Goal: Task Accomplishment & Management: Use online tool/utility

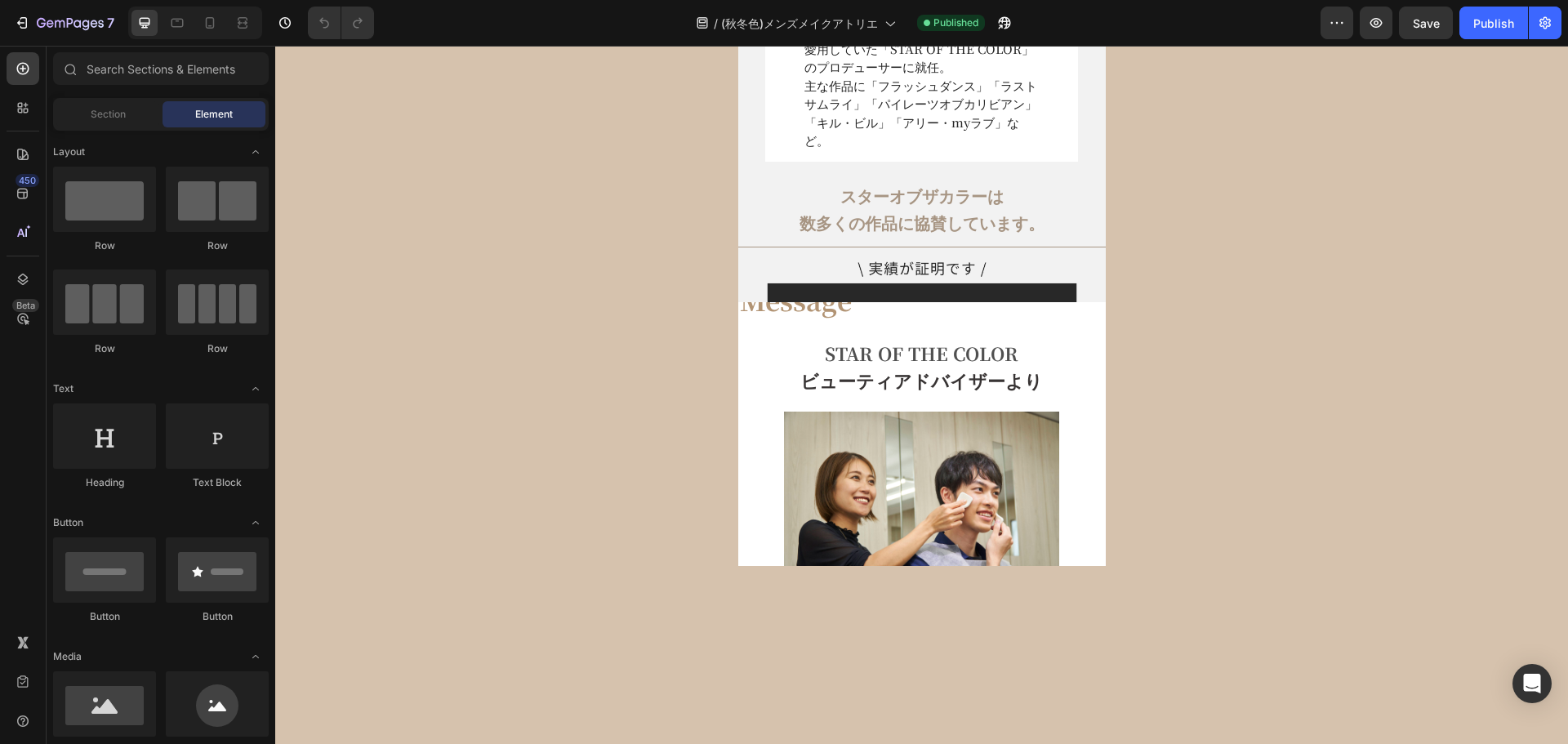
select select "[DATE] 16:30-17:30"
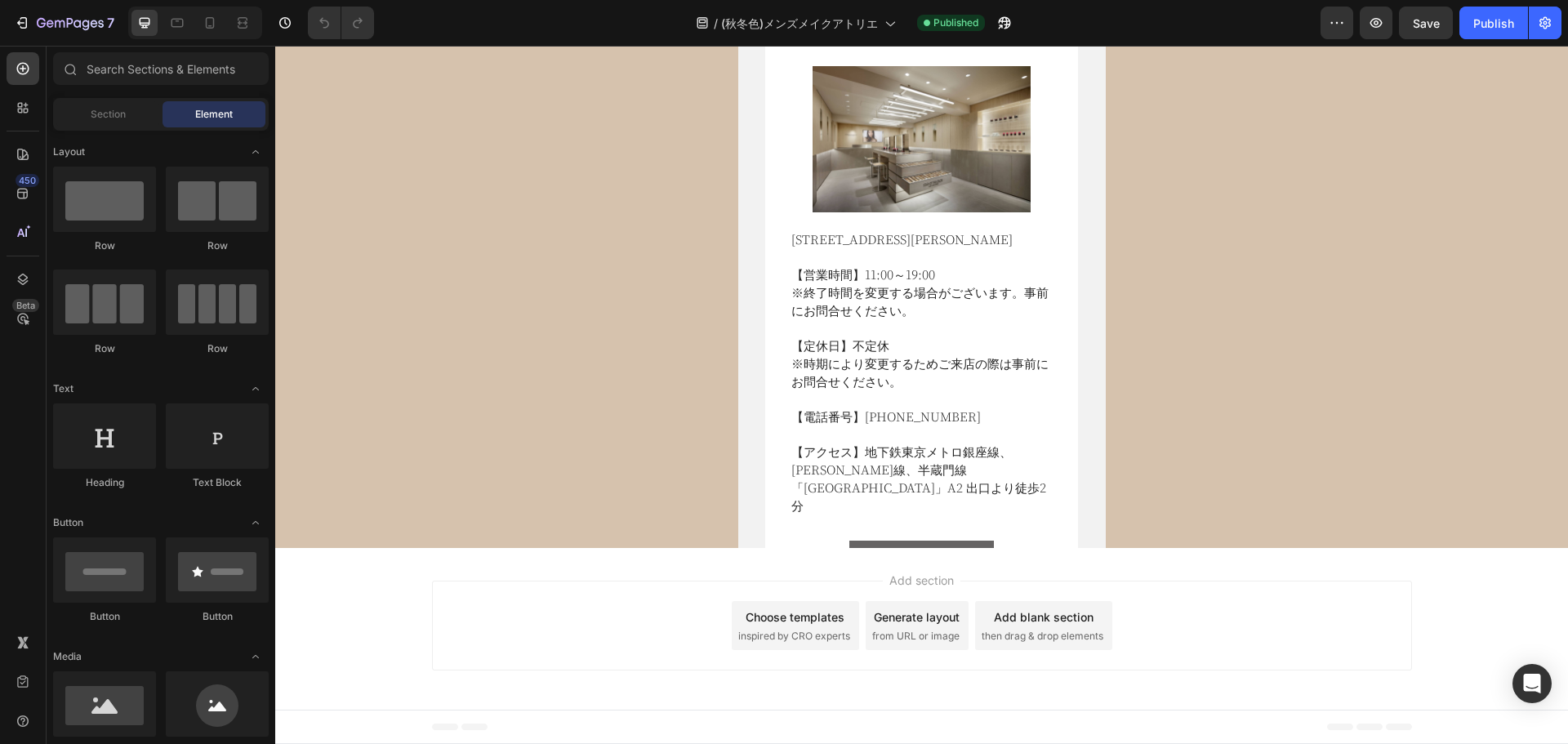
select select "[DATE] 16:30-17:30"
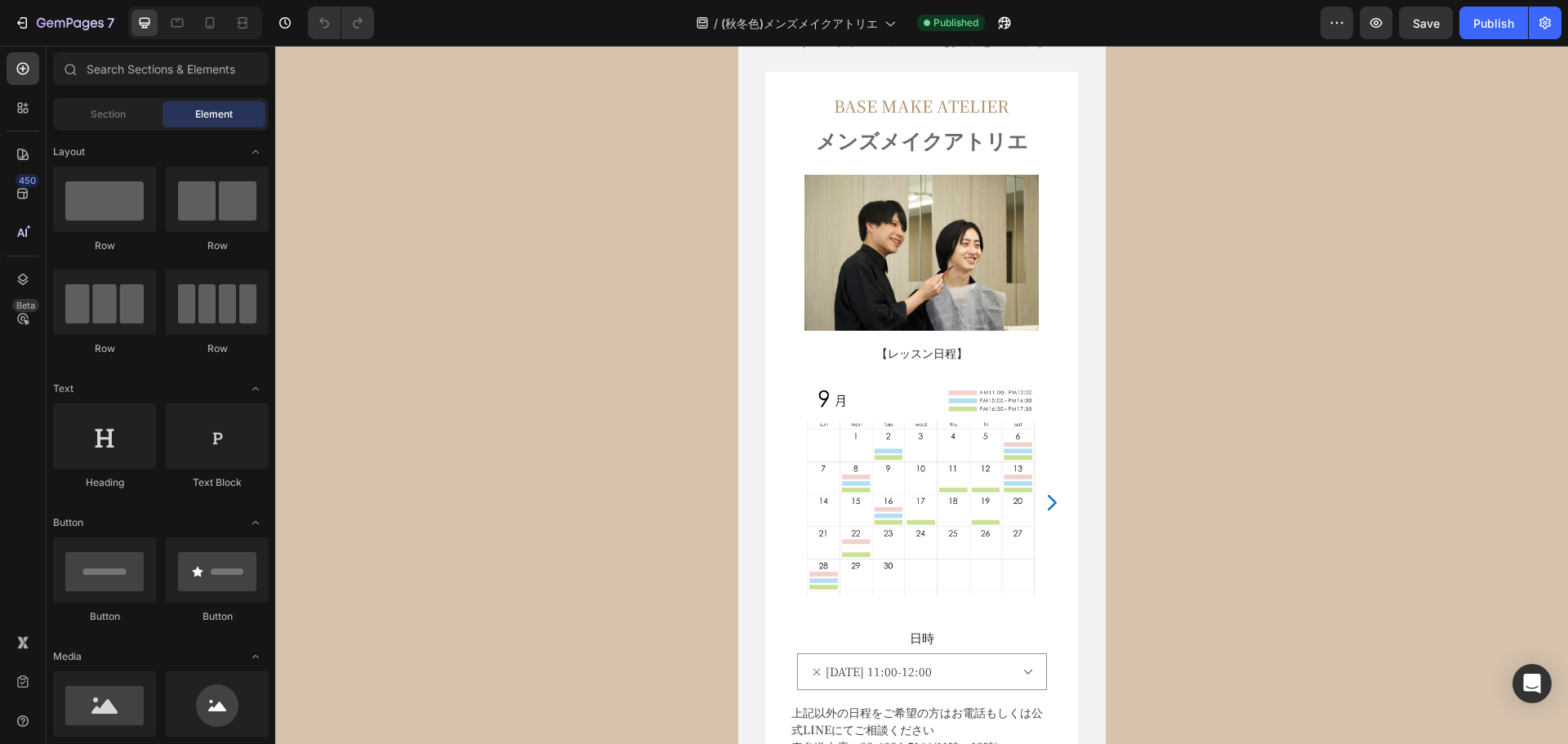
scroll to position [8324, 0]
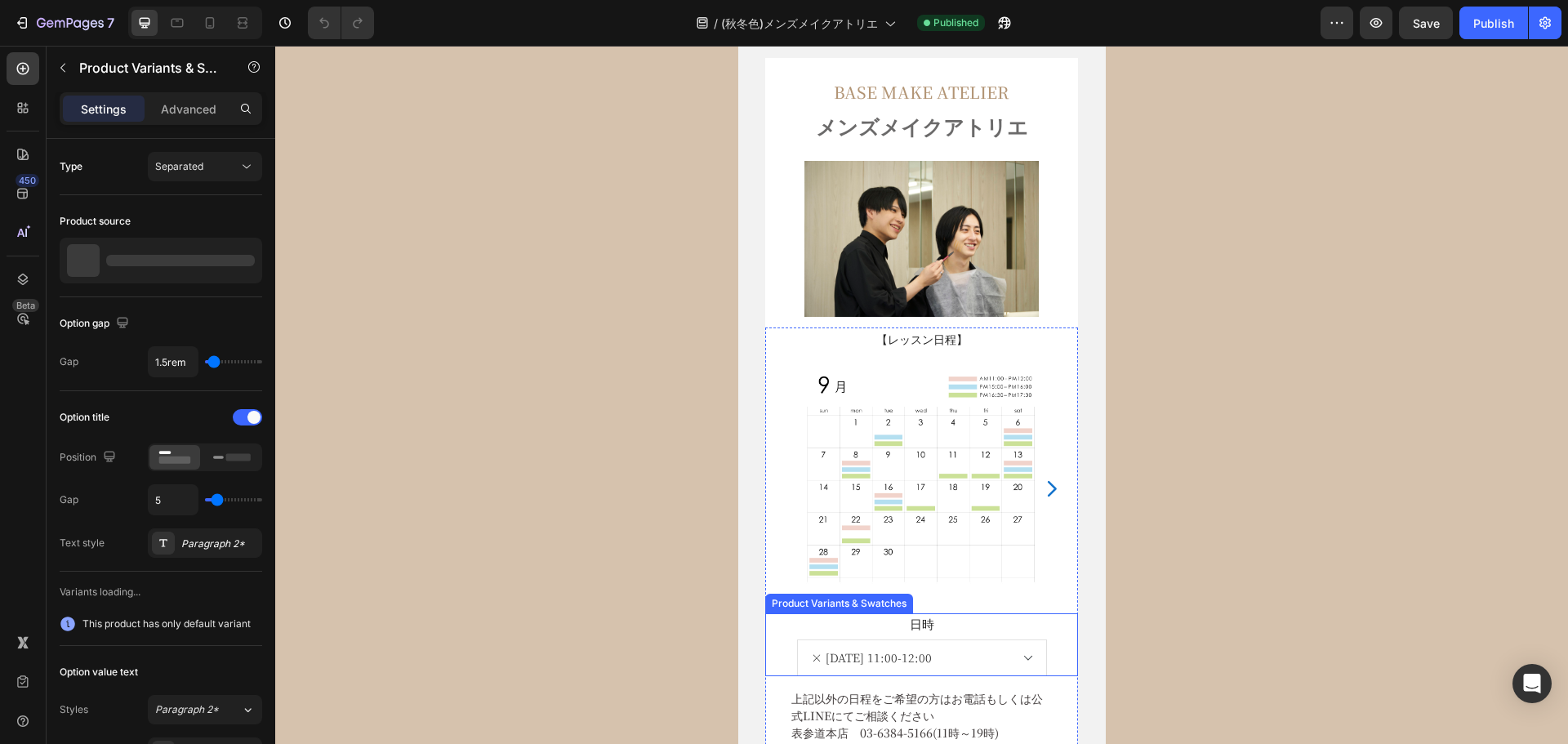
click at [1029, 654] on select "× 9月30日(火) 11:00-12:00 × 9月30日(火) 15:00-16:00 9月30日(火) 16:30-17:30 10月4日(土) 11:…" at bounding box center [922, 657] width 250 height 37
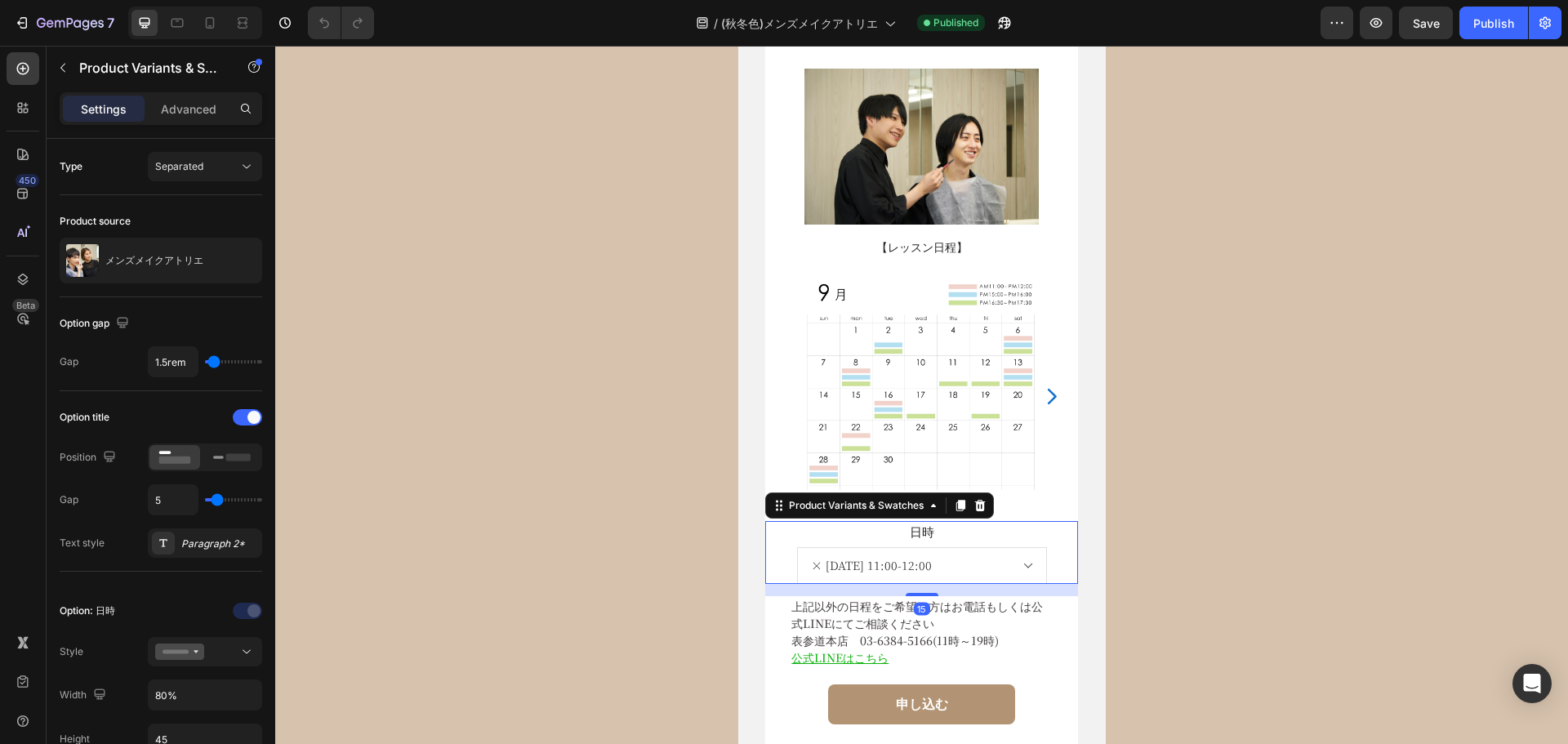
scroll to position [8545, 0]
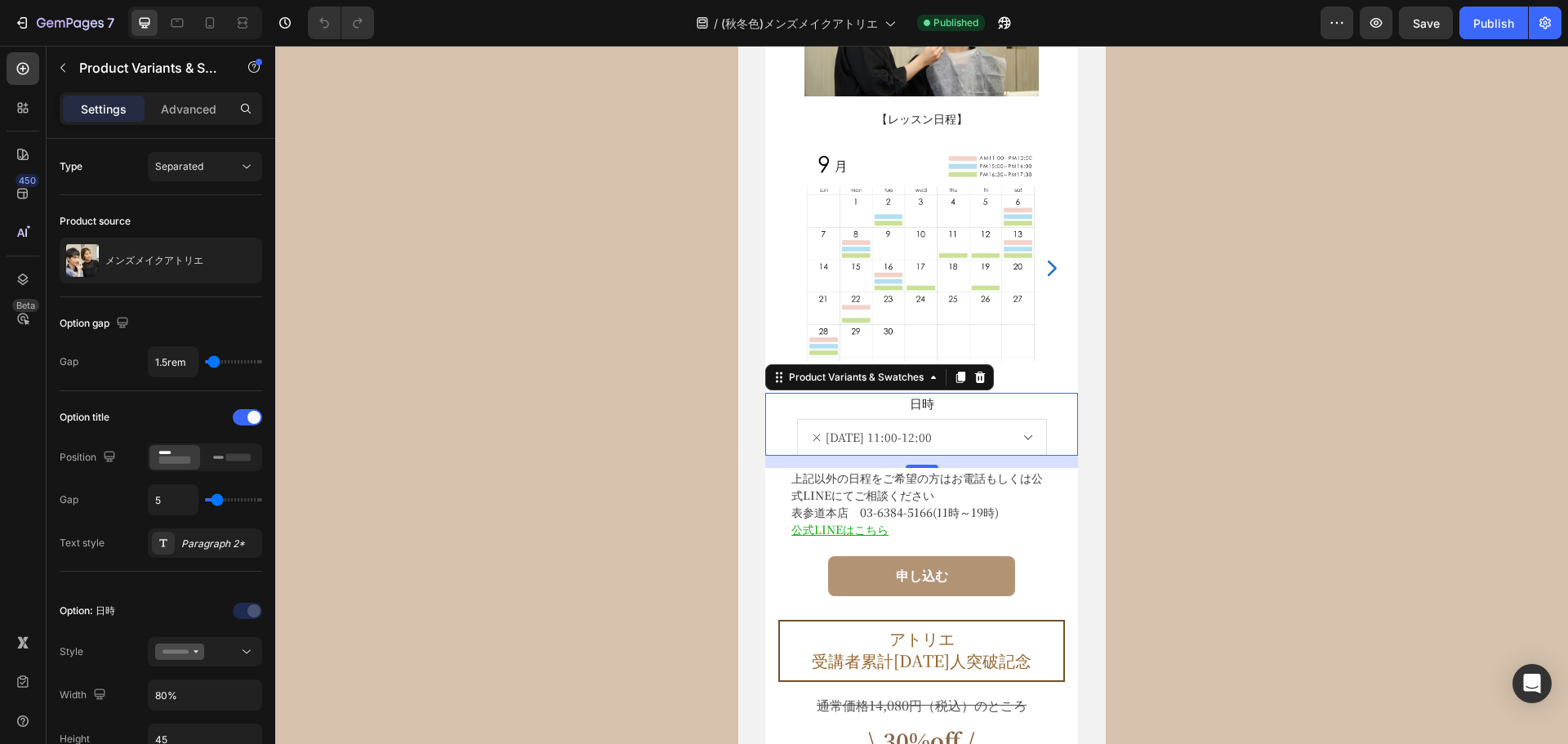
click at [1022, 439] on select "× 9月30日(火) 11:00-12:00 × 9月30日(火) 15:00-16:00 9月30日(火) 16:30-17:30 10月4日(土) 11:…" at bounding box center [922, 437] width 250 height 37
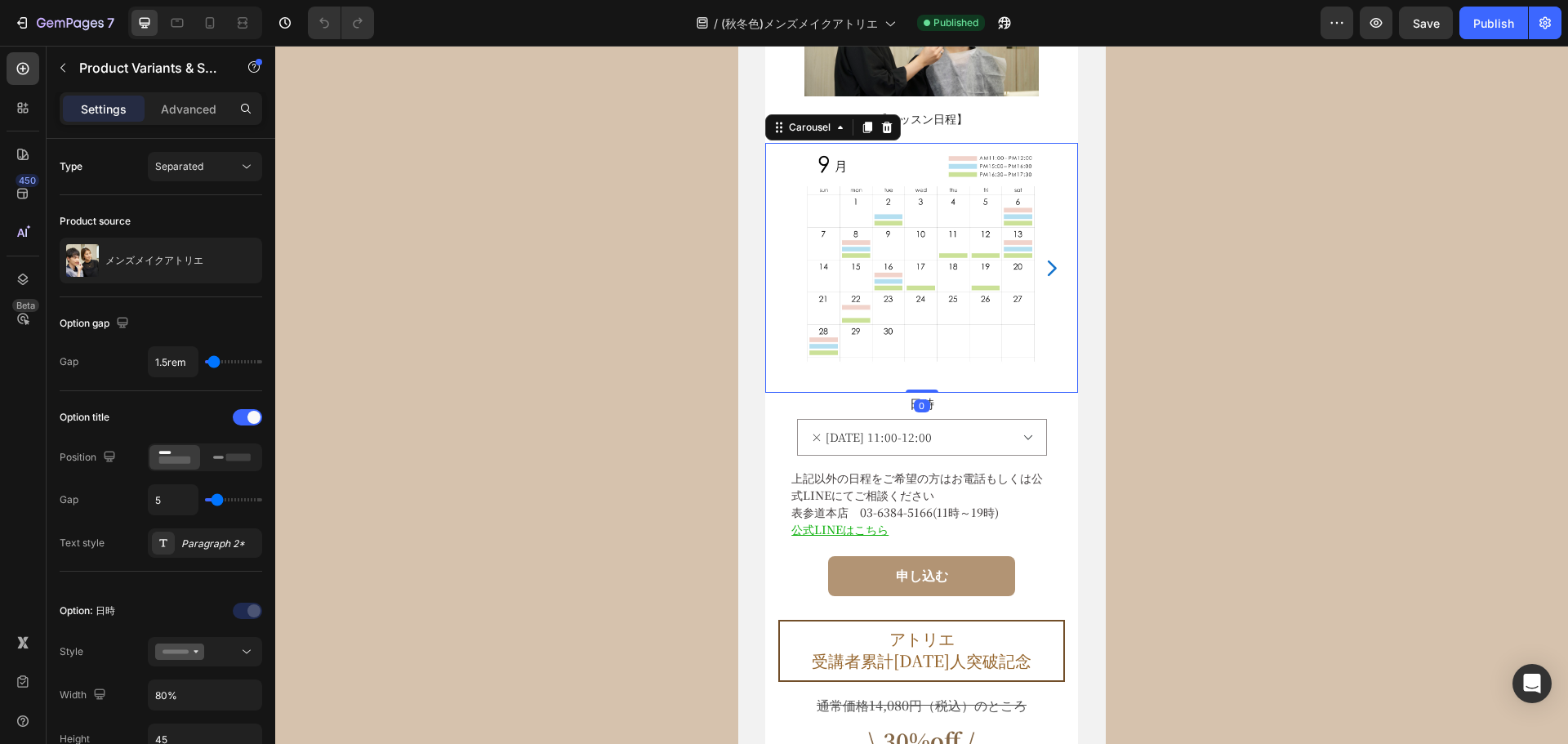
click at [1048, 262] on icon "Carousel Next Arrow" at bounding box center [1051, 268] width 22 height 22
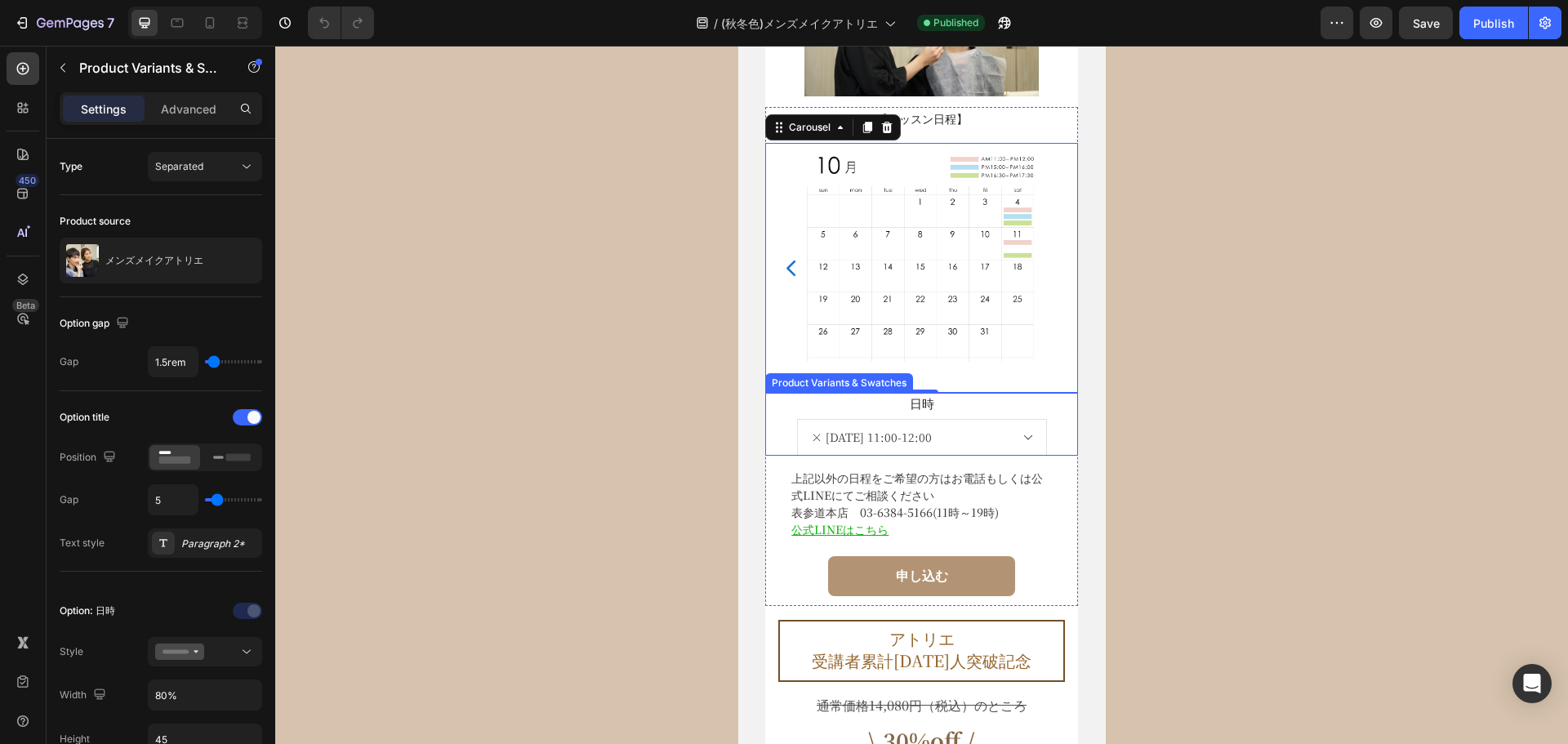
click at [1027, 434] on select "× 9月30日(火) 11:00-12:00 × 9月30日(火) 15:00-16:00 9月30日(火) 16:30-17:30 10月4日(土) 11:…" at bounding box center [922, 437] width 250 height 37
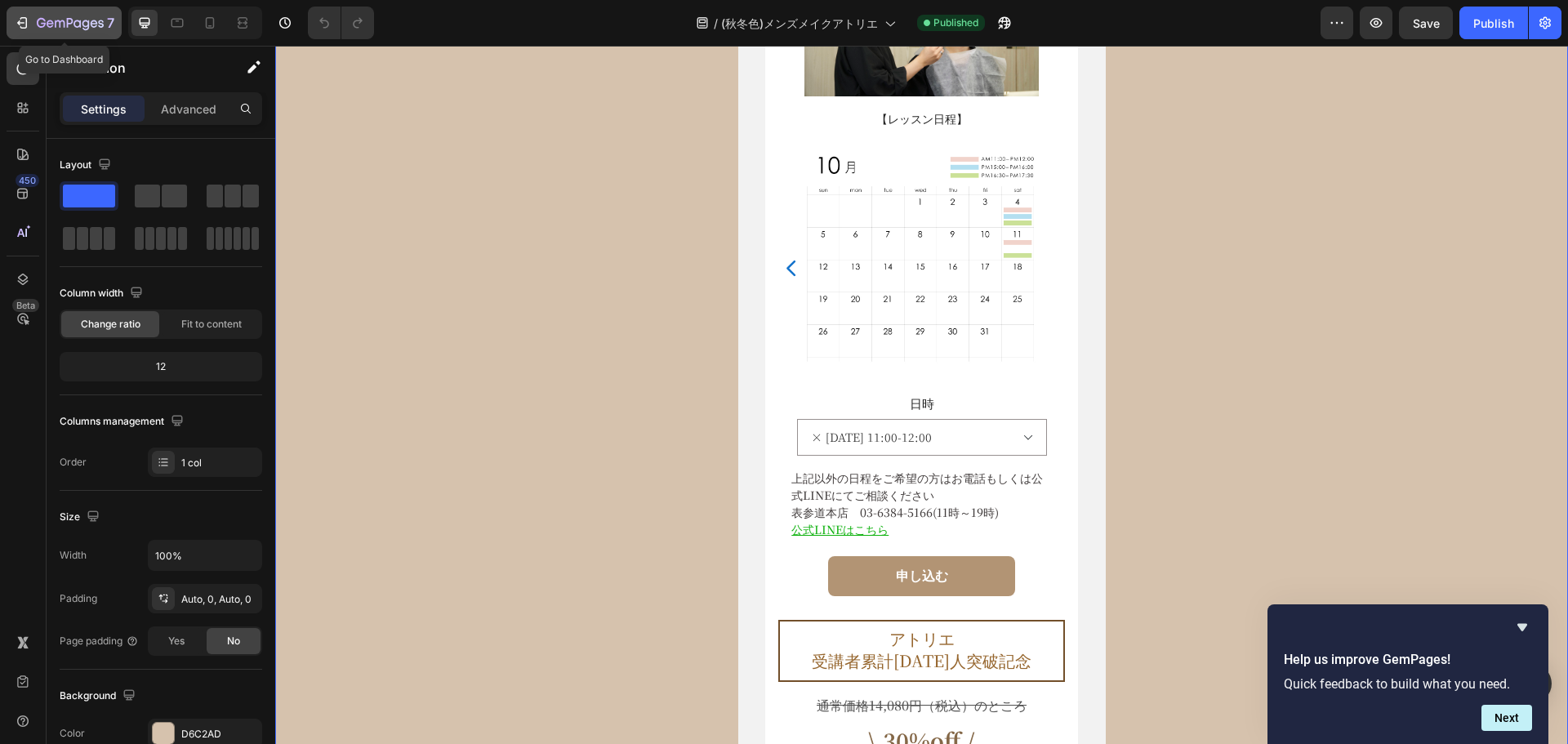
click at [63, 24] on icon "button" at bounding box center [71, 24] width 67 height 14
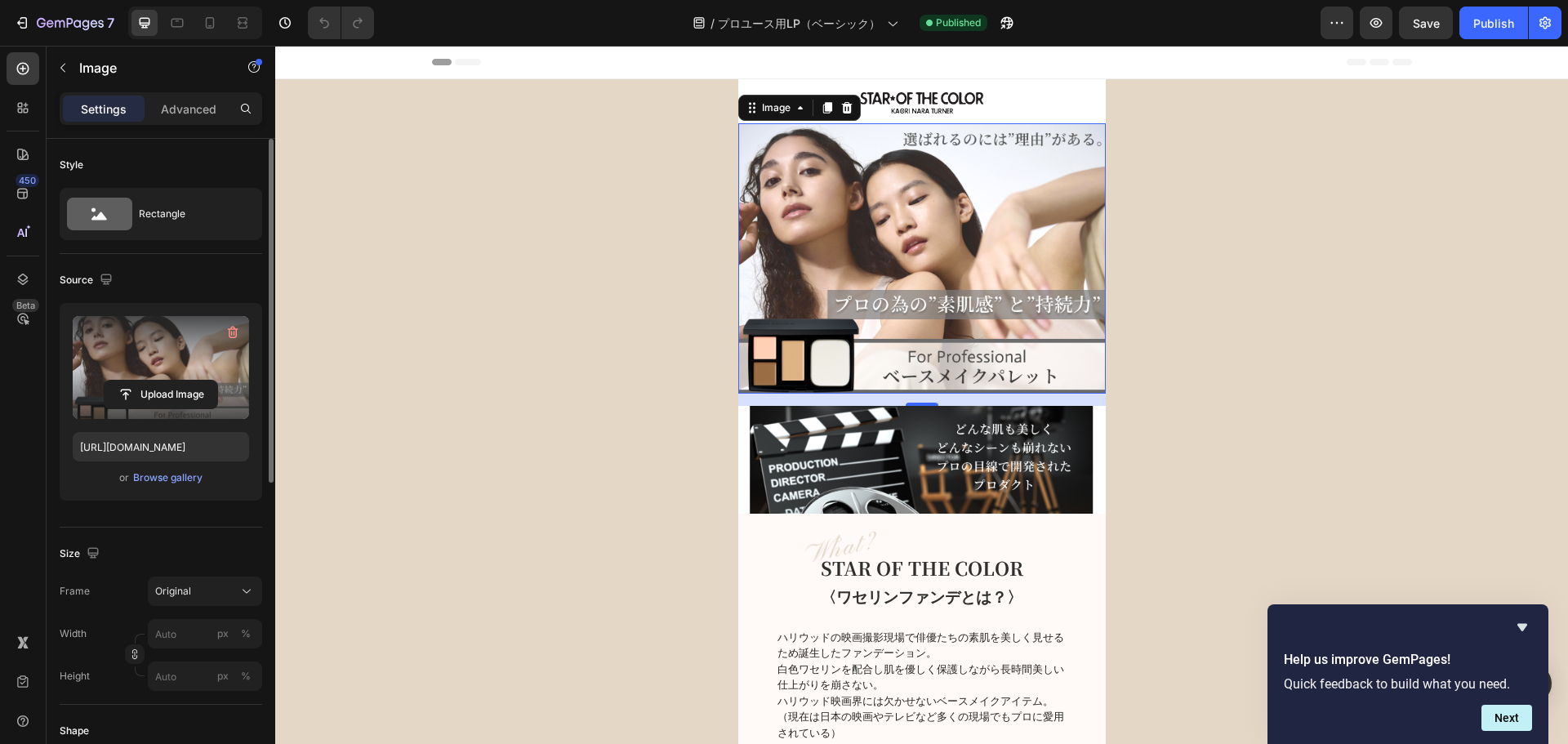
click at [187, 345] on label at bounding box center [160, 367] width 177 height 103
click at [187, 380] on input "file" at bounding box center [160, 394] width 113 height 28
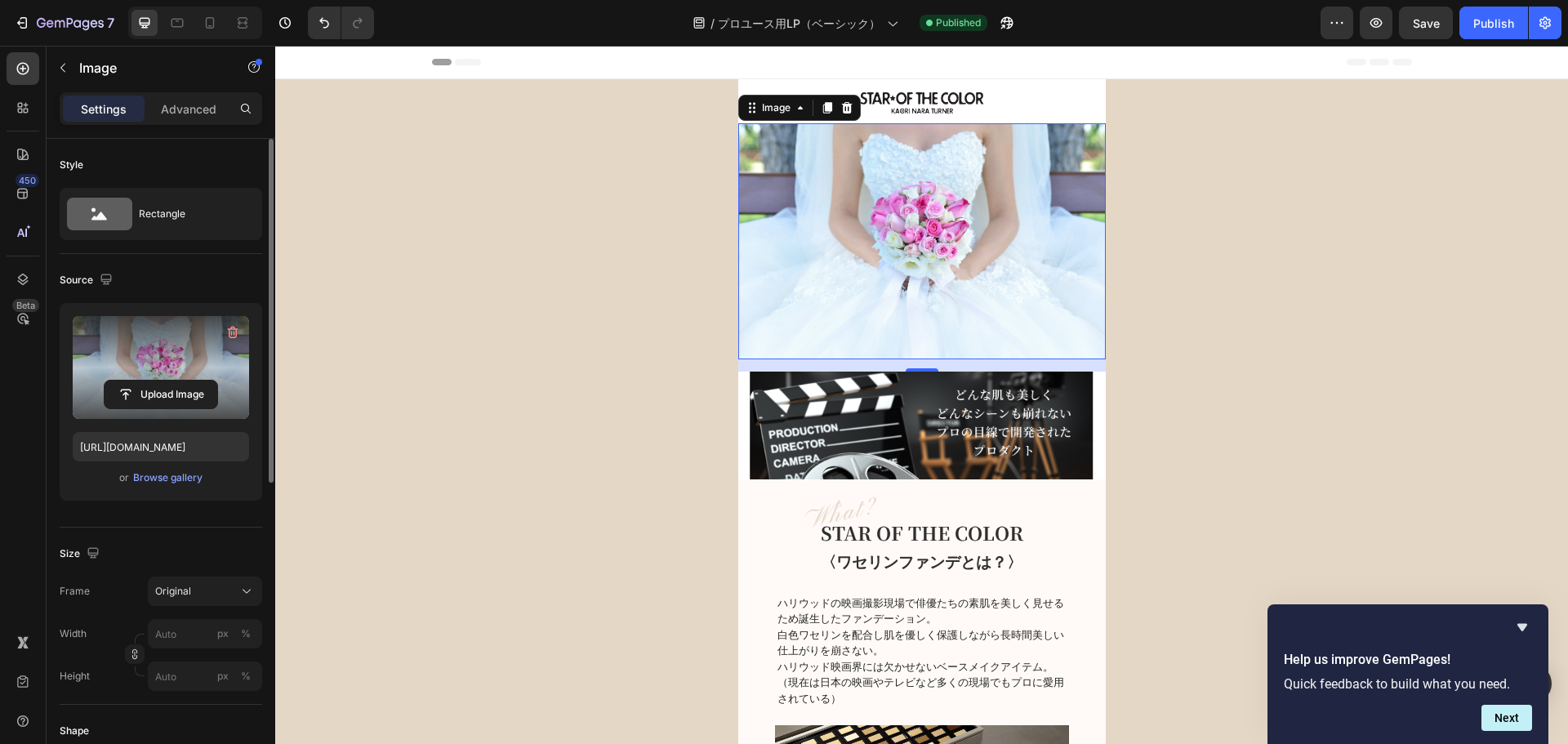
click at [189, 348] on label at bounding box center [160, 367] width 177 height 103
click at [189, 380] on input "file" at bounding box center [160, 394] width 113 height 28
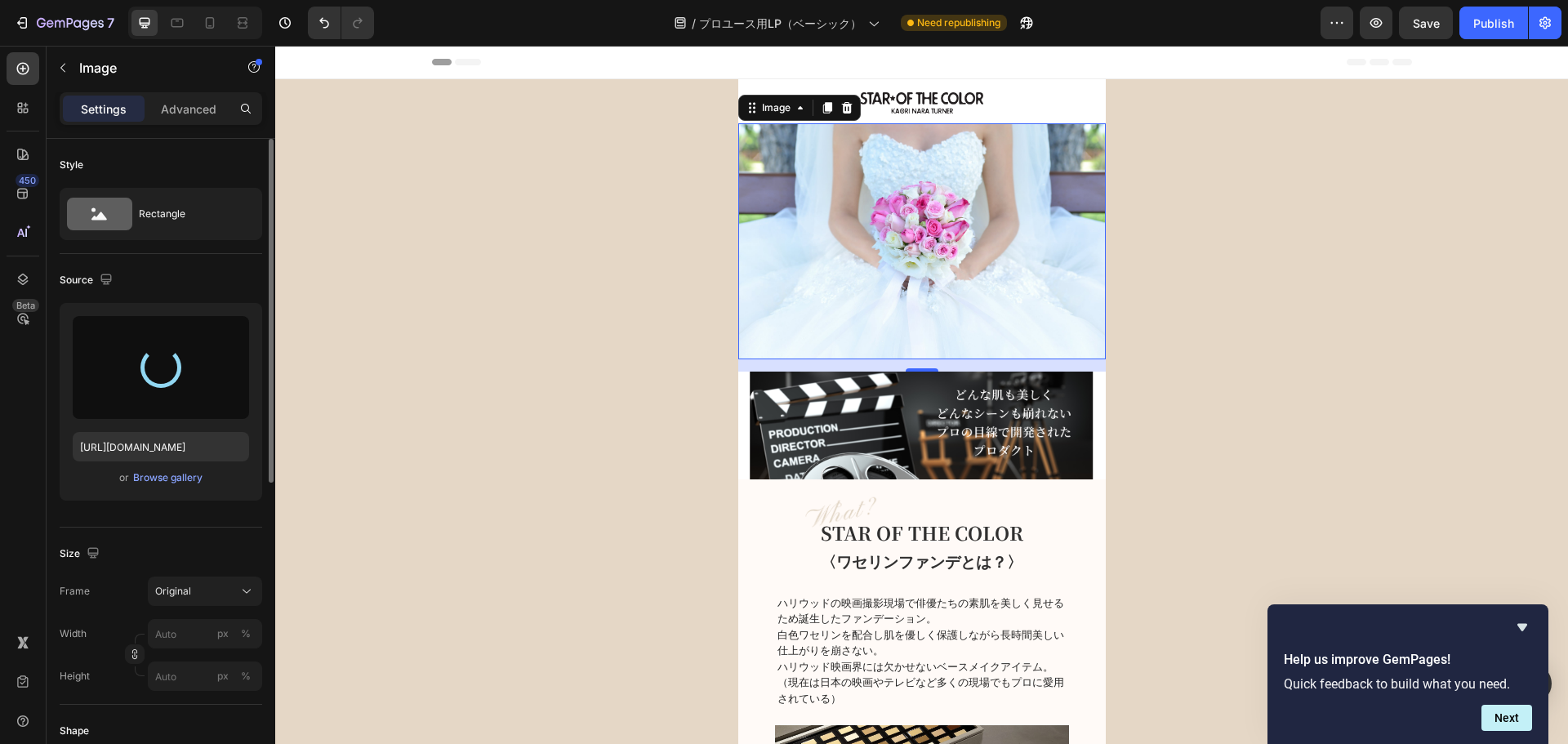
type input "https://cdn.shopify.com/s/files/1/0603/3768/4685/files/gempages_446768302459454…"
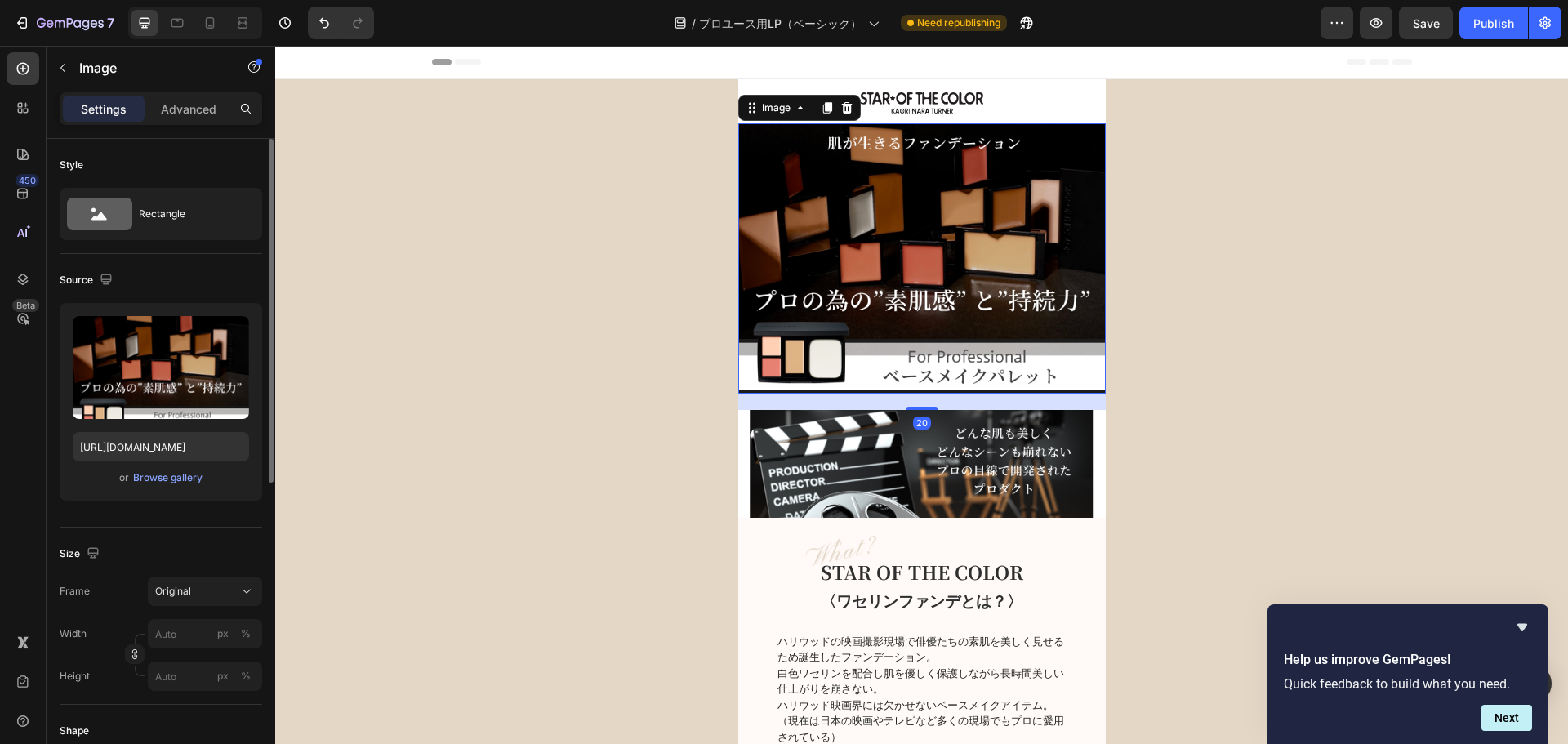
drag, startPoint x: 918, startPoint y: 404, endPoint x: 933, endPoint y: 408, distance: 15.5
click at [933, 393] on div "20" at bounding box center [922, 393] width 367 height 0
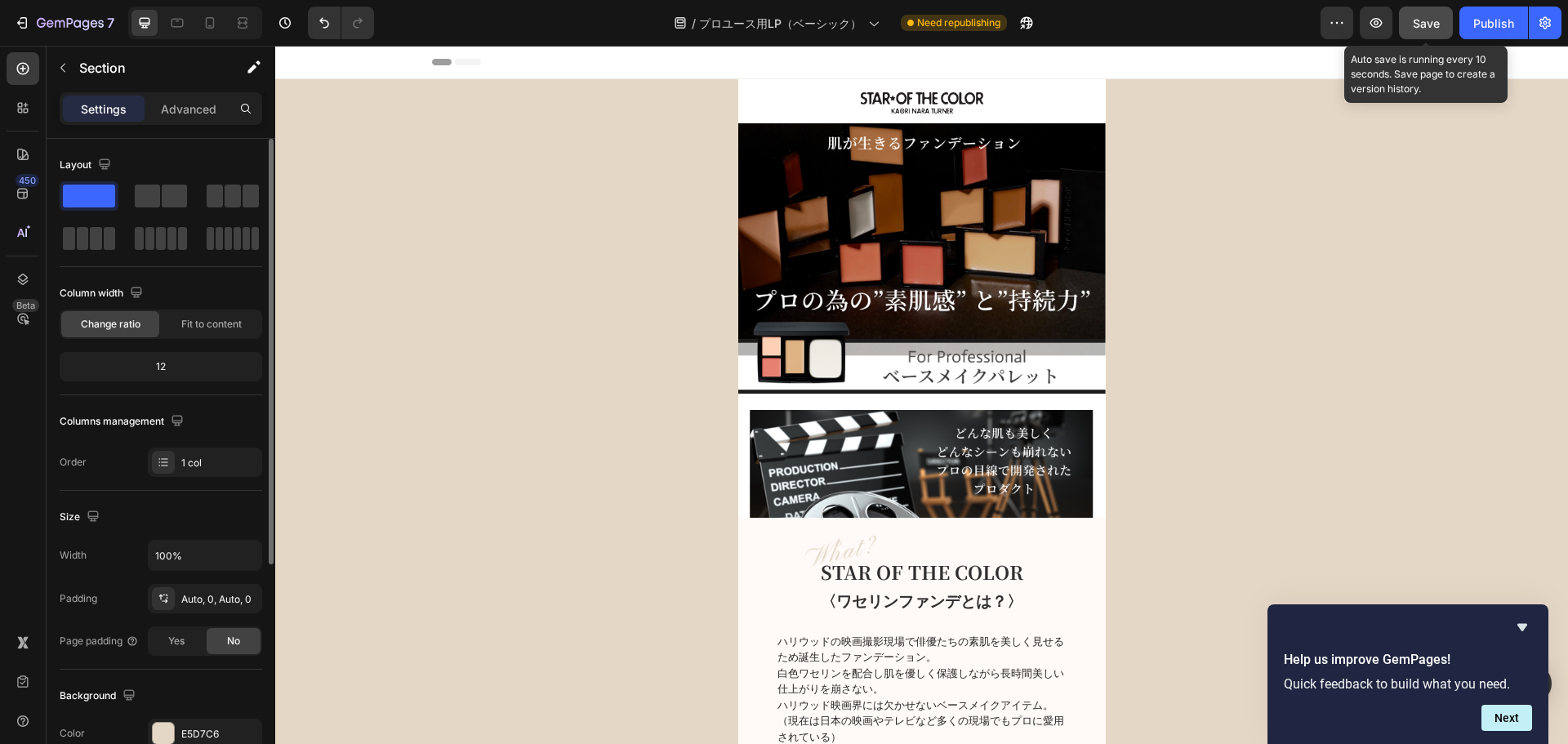
click at [1422, 27] on span "Save" at bounding box center [1426, 23] width 27 height 14
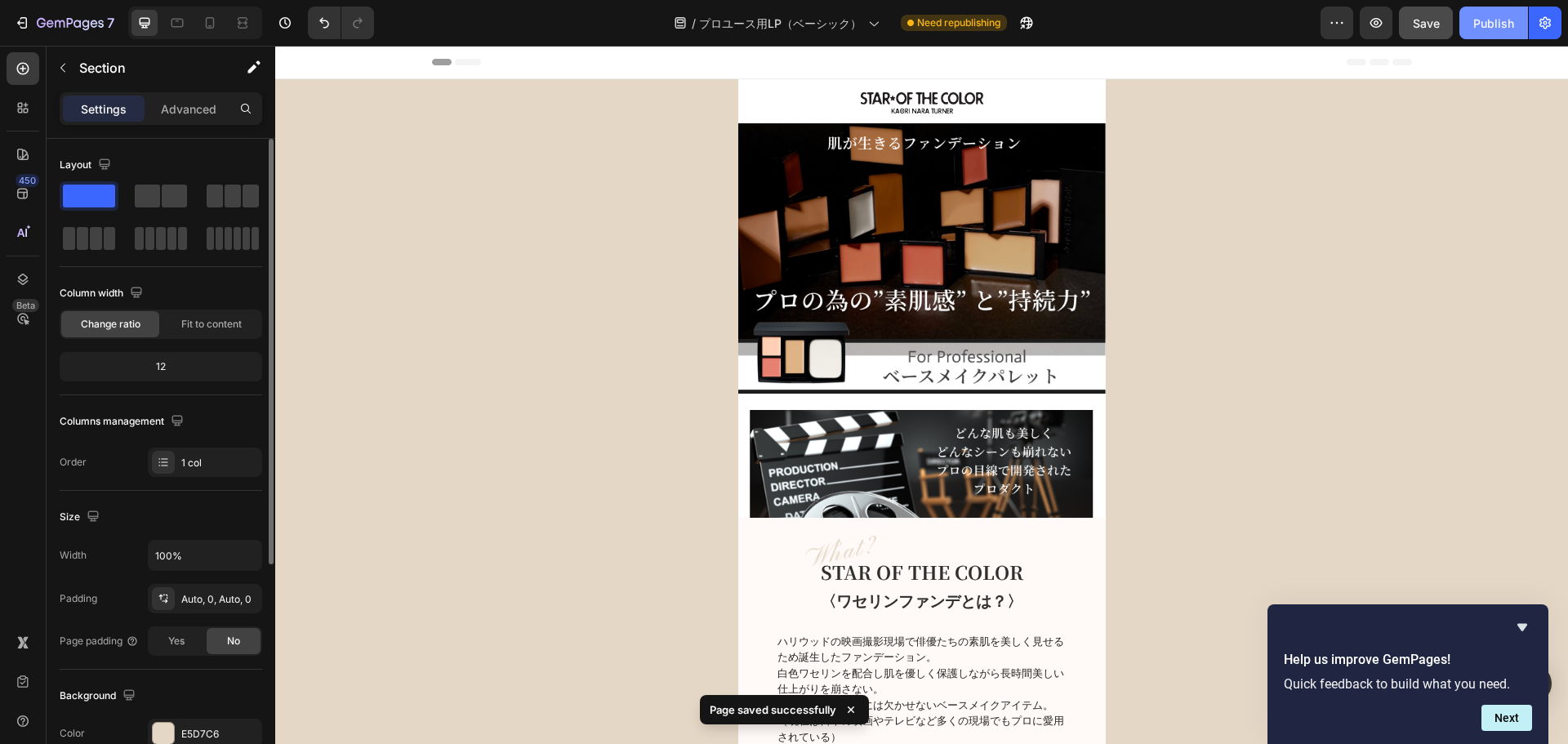
click at [1513, 21] on div "Publish" at bounding box center [1493, 23] width 41 height 17
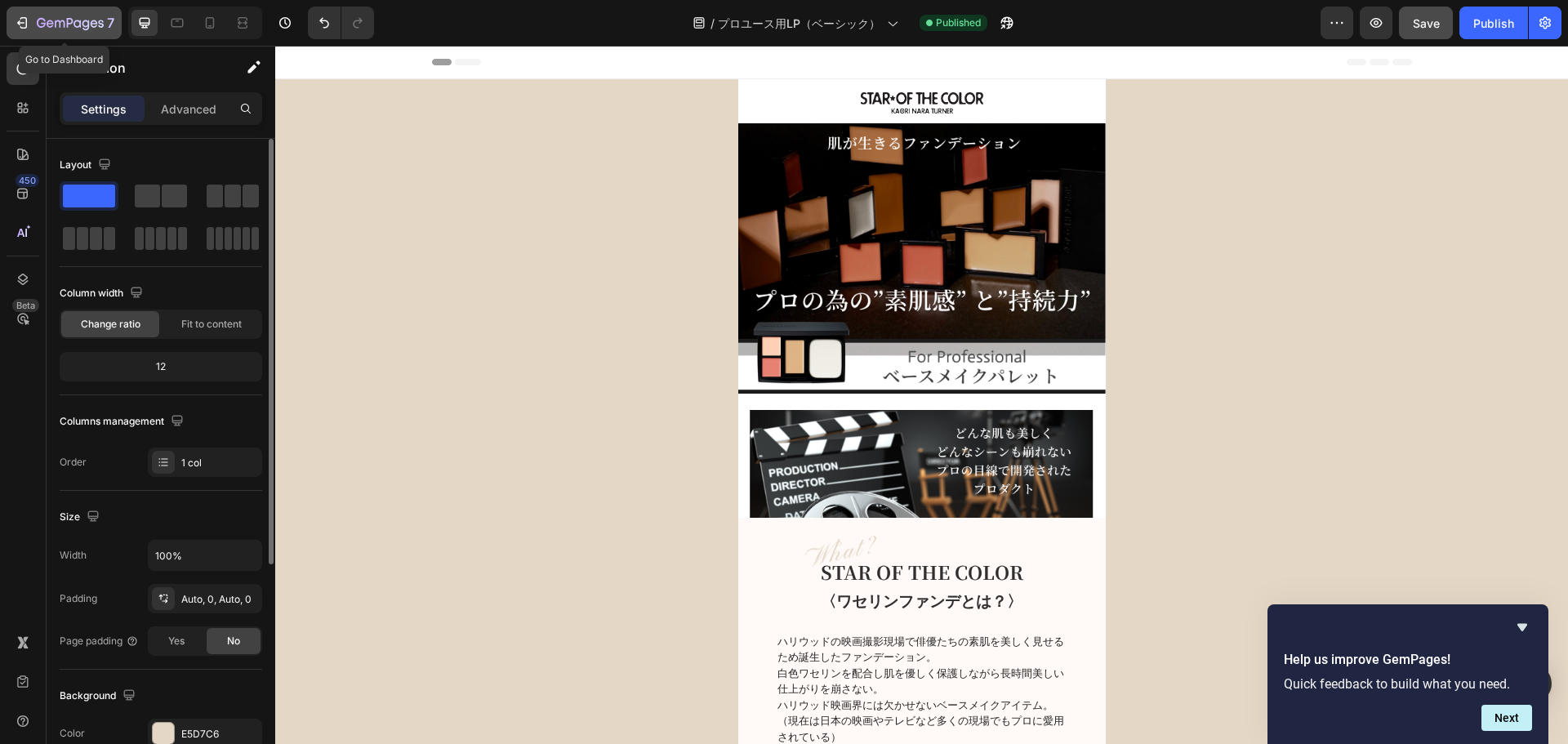
click at [57, 25] on icon "button" at bounding box center [71, 24] width 67 height 14
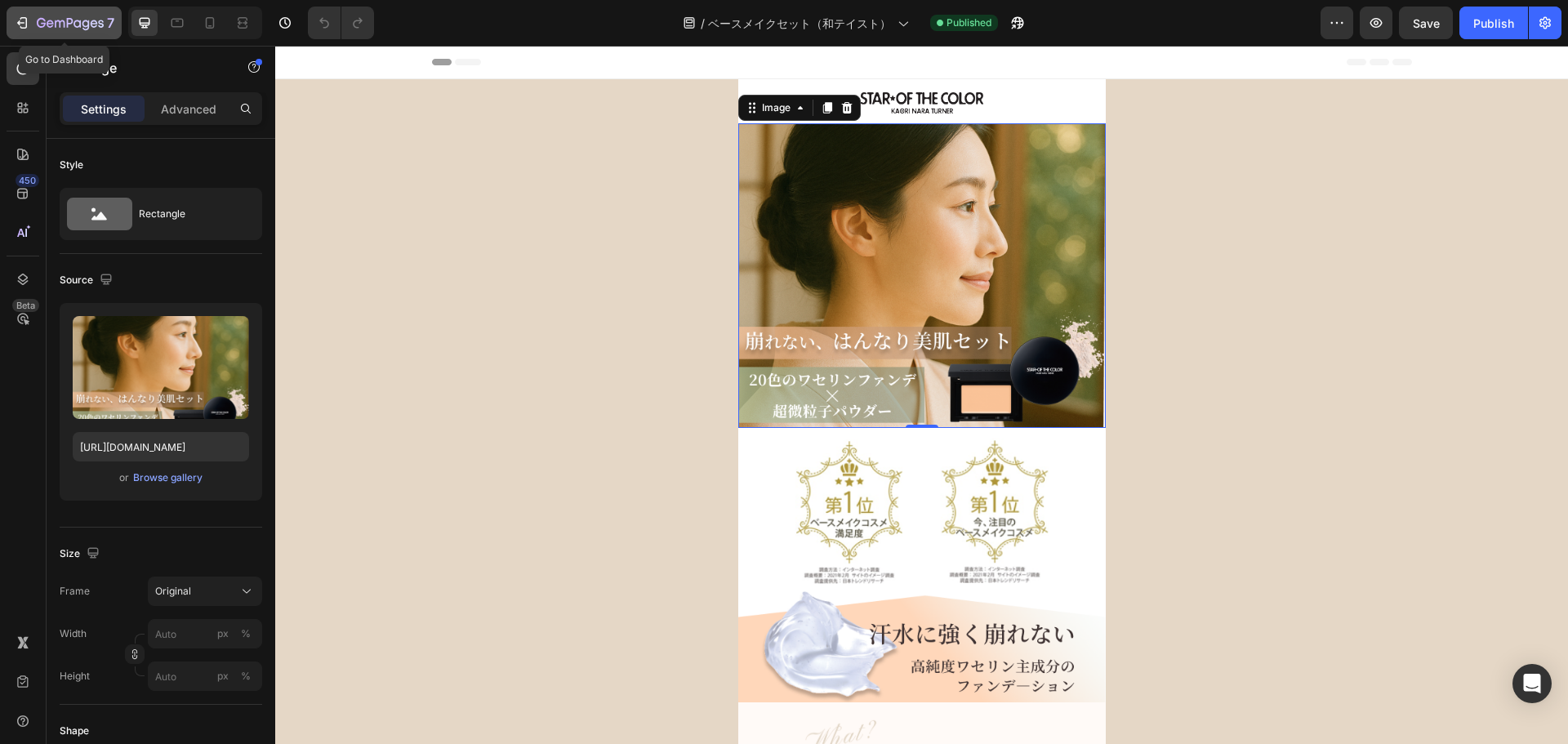
click at [76, 25] on icon "button" at bounding box center [71, 24] width 67 height 14
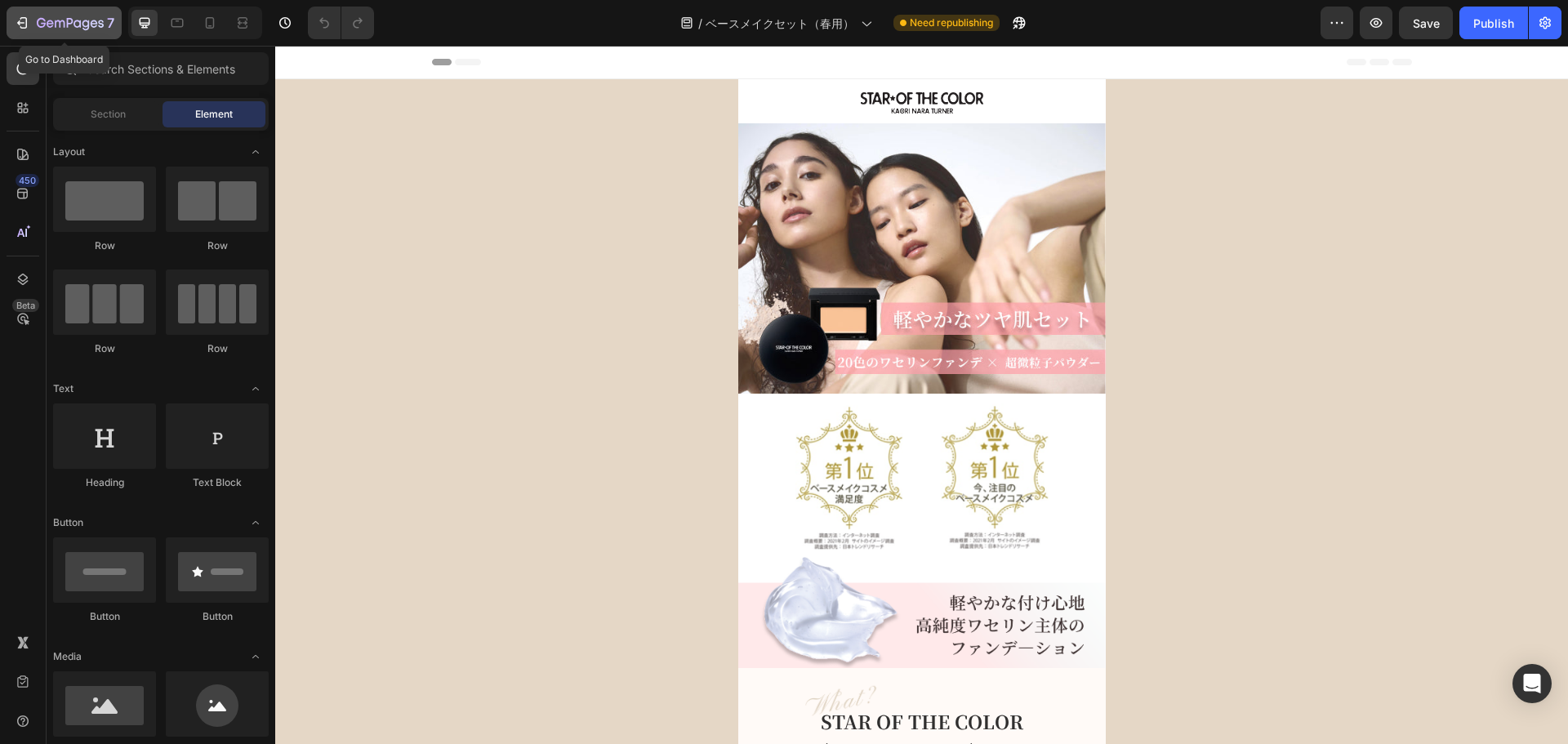
click at [34, 16] on div "7" at bounding box center [64, 23] width 100 height 20
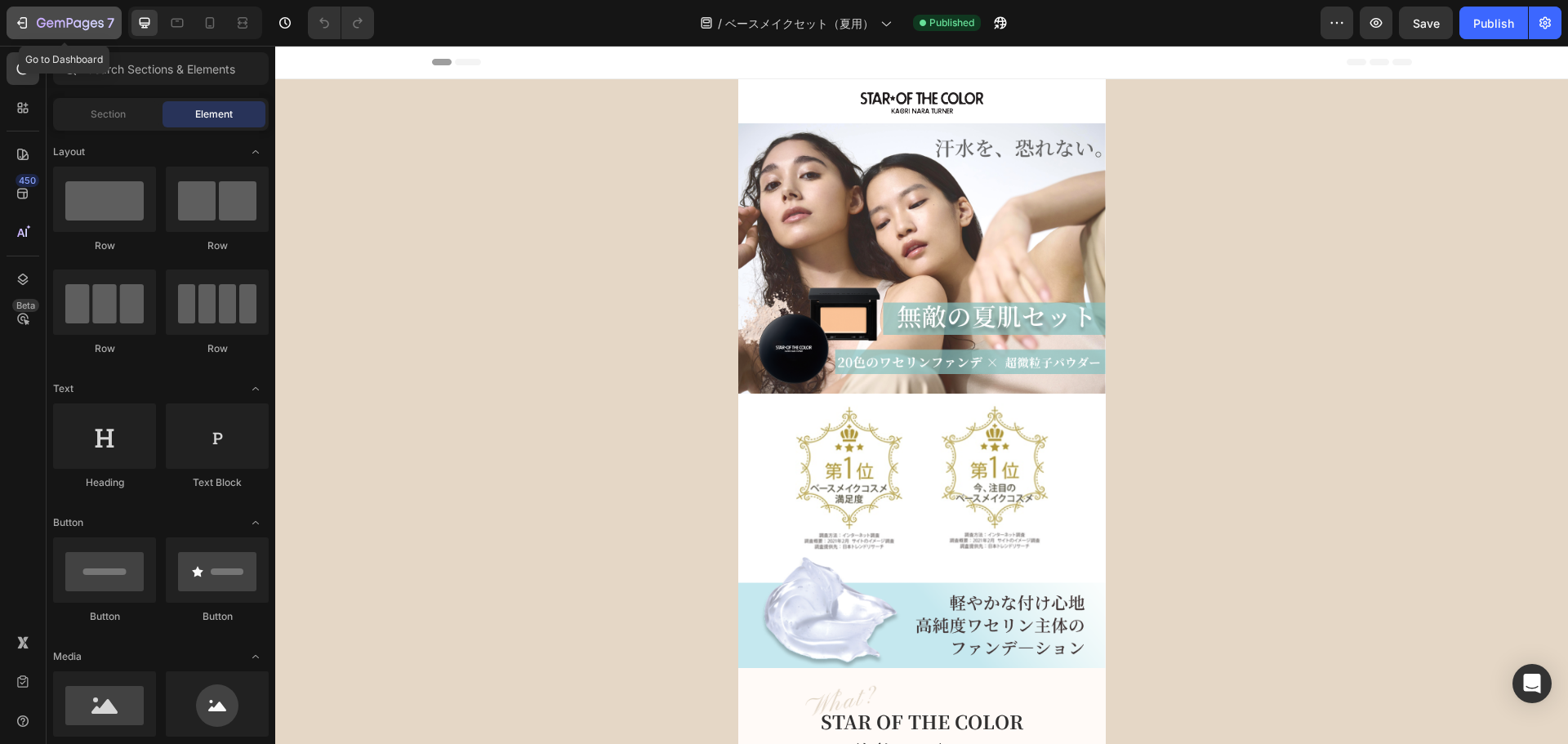
click at [56, 19] on icon "button" at bounding box center [71, 24] width 67 height 14
